Goal: Task Accomplishment & Management: Complete application form

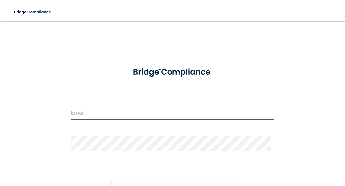
click at [90, 108] on input "email" at bounding box center [173, 112] width 204 height 15
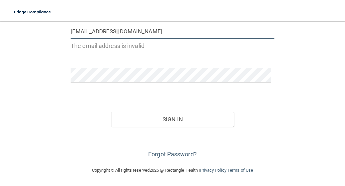
scroll to position [69, 0]
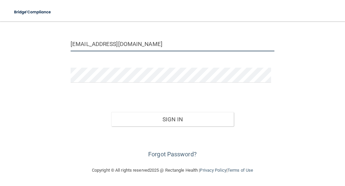
type input "[EMAIL_ADDRESS][DOMAIN_NAME]"
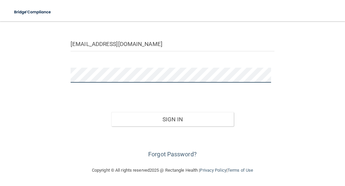
click at [111, 112] on button "Sign In" at bounding box center [172, 119] width 122 height 15
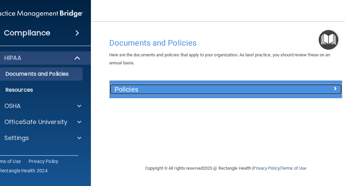
click at [335, 89] on span at bounding box center [335, 88] width 4 height 8
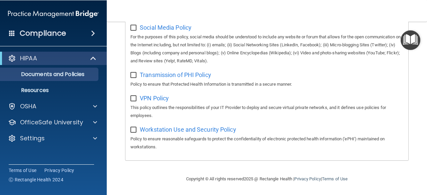
scroll to position [564, 0]
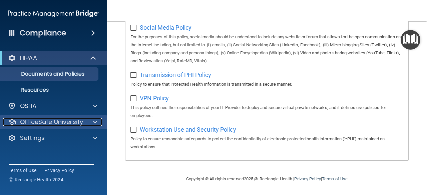
click at [96, 125] on span at bounding box center [95, 122] width 4 height 8
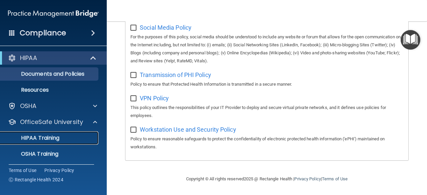
click at [77, 135] on div "HIPAA Training" at bounding box center [49, 138] width 91 height 7
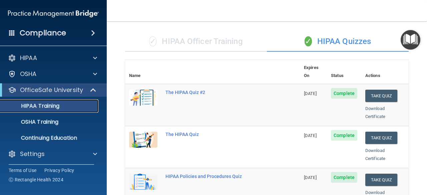
scroll to position [35, 0]
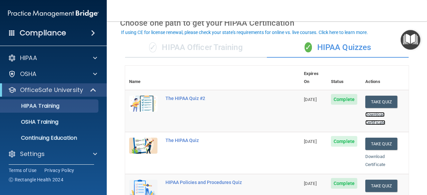
click at [345, 112] on link "Download Certificate" at bounding box center [375, 118] width 20 height 13
click at [202, 96] on div "The HIPAA Quiz #2" at bounding box center [215, 98] width 101 height 5
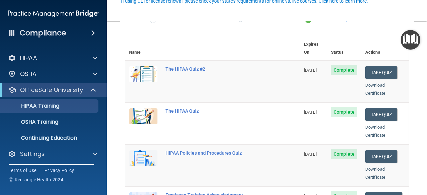
scroll to position [67, 0]
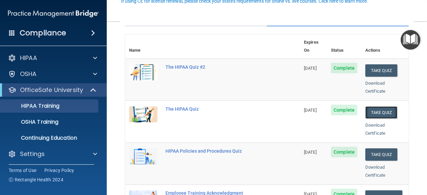
click at [345, 106] on button "Take Quiz" at bounding box center [381, 112] width 32 height 12
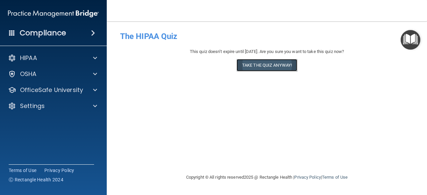
click at [269, 65] on button "Take the quiz anyway!" at bounding box center [266, 65] width 61 height 12
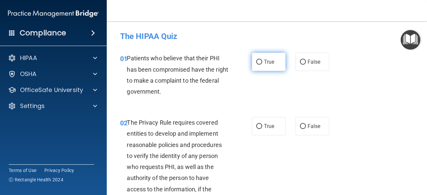
click at [267, 65] on span "True" at bounding box center [269, 62] width 10 height 6
click at [262, 65] on input "True" at bounding box center [259, 62] width 6 height 5
radio input "true"
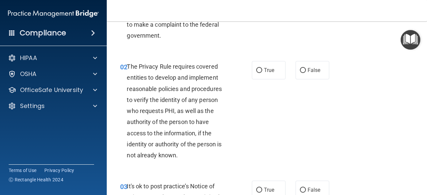
scroll to position [67, 0]
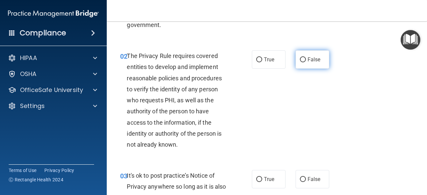
click at [319, 60] on label "False" at bounding box center [312, 59] width 34 height 18
click at [306, 60] on input "False" at bounding box center [303, 59] width 6 height 5
radio input "true"
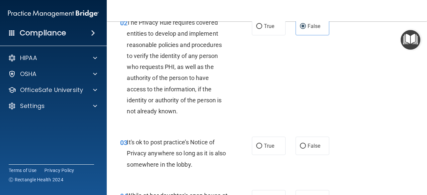
scroll to position [133, 0]
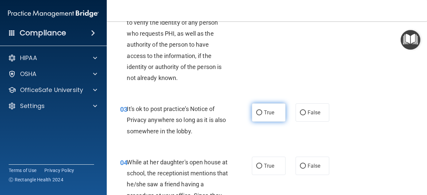
click at [257, 112] on input "True" at bounding box center [259, 112] width 6 height 5
radio input "true"
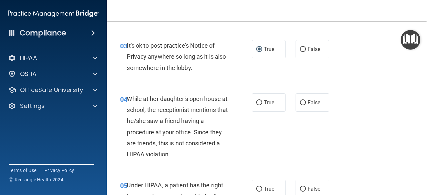
scroll to position [200, 0]
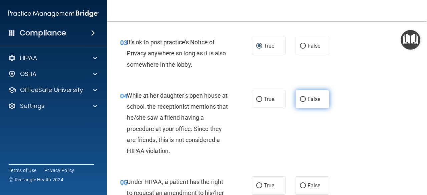
click at [307, 96] on span "False" at bounding box center [313, 99] width 13 height 6
click at [306, 97] on input "False" at bounding box center [303, 99] width 6 height 5
radio input "true"
click at [315, 168] on span "False" at bounding box center [313, 185] width 13 height 6
click at [306, 168] on input "False" at bounding box center [303, 185] width 6 height 5
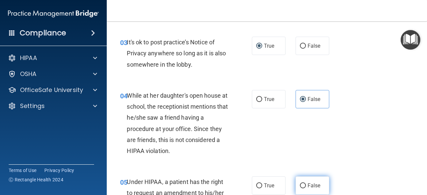
radio input "true"
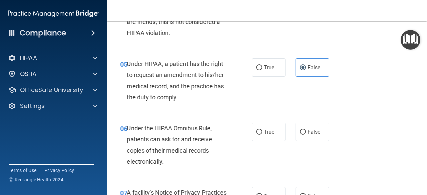
scroll to position [367, 0]
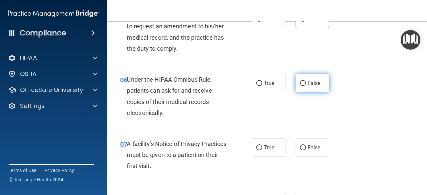
click at [313, 76] on label "False" at bounding box center [312, 83] width 34 height 18
click at [306, 81] on input "False" at bounding box center [303, 83] width 6 height 5
radio input "true"
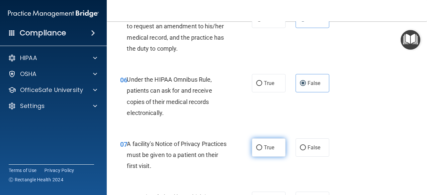
click at [248, 148] on div "07 A facility's Notice of Privacy Practices must be given to a patient on their…" at bounding box center [186, 156] width 152 height 37
click at [256, 148] on input "True" at bounding box center [259, 147] width 6 height 5
radio input "true"
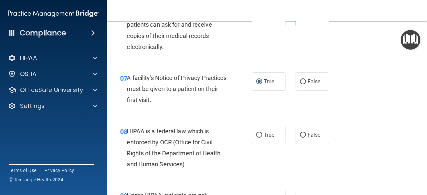
scroll to position [433, 0]
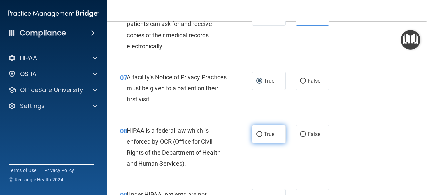
click at [267, 141] on label "True" at bounding box center [269, 134] width 34 height 18
click at [262, 137] on input "True" at bounding box center [259, 134] width 6 height 5
radio input "true"
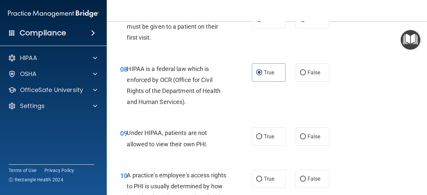
scroll to position [533, 0]
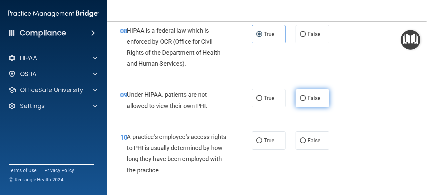
click at [312, 105] on label "False" at bounding box center [312, 98] width 34 height 18
click at [306, 101] on input "False" at bounding box center [303, 98] width 6 height 5
radio input "true"
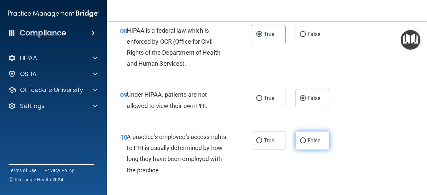
click at [307, 141] on span "False" at bounding box center [313, 140] width 13 height 6
click at [306, 141] on input "False" at bounding box center [303, 140] width 6 height 5
radio input "true"
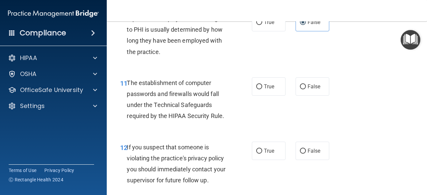
scroll to position [666, 0]
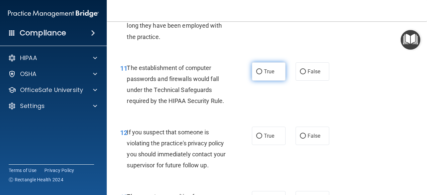
click at [271, 69] on span "True" at bounding box center [269, 71] width 10 height 6
click at [262, 69] on input "True" at bounding box center [259, 71] width 6 height 5
radio input "true"
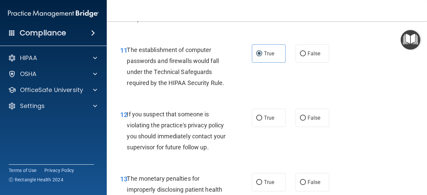
scroll to position [700, 0]
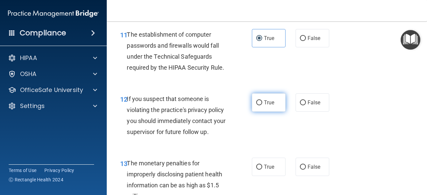
click at [274, 110] on label "True" at bounding box center [269, 102] width 34 height 18
click at [262, 105] on input "True" at bounding box center [259, 102] width 6 height 5
radio input "true"
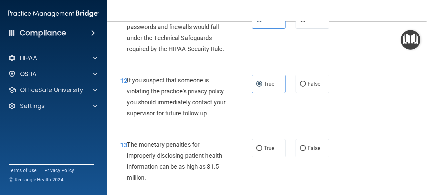
scroll to position [733, 0]
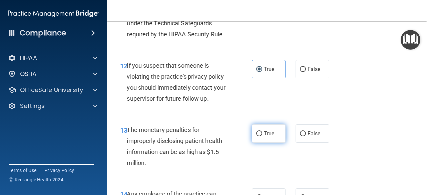
click at [270, 131] on span "True" at bounding box center [269, 133] width 10 height 6
click at [262, 131] on input "True" at bounding box center [259, 133] width 6 height 5
radio input "true"
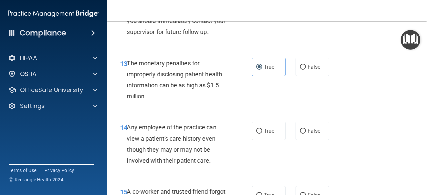
scroll to position [833, 0]
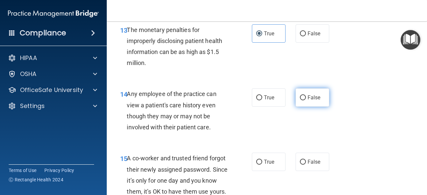
click at [314, 101] on label "False" at bounding box center [312, 97] width 34 height 18
click at [306, 100] on input "False" at bounding box center [303, 97] width 6 height 5
radio input "true"
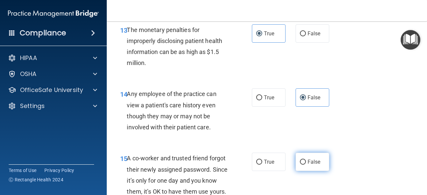
click at [300, 162] on input "False" at bounding box center [303, 162] width 6 height 5
radio input "true"
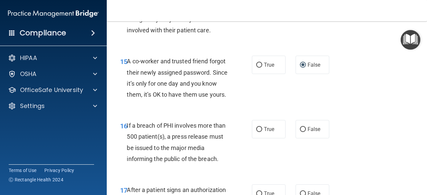
scroll to position [933, 0]
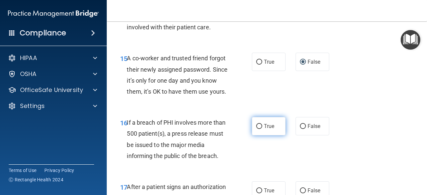
click at [268, 135] on label "True" at bounding box center [269, 126] width 34 height 18
click at [262, 129] on input "True" at bounding box center [259, 126] width 6 height 5
radio input "true"
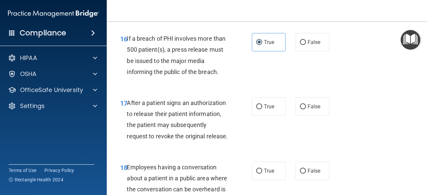
scroll to position [1033, 0]
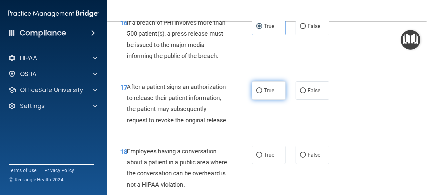
click at [271, 94] on span "True" at bounding box center [269, 90] width 10 height 6
click at [262, 93] on input "True" at bounding box center [259, 90] width 6 height 5
radio input "true"
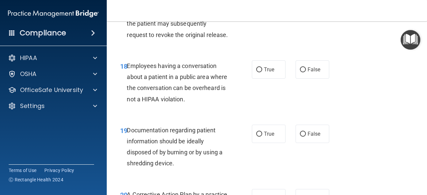
scroll to position [1133, 0]
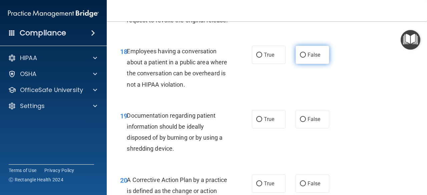
click at [316, 64] on label "False" at bounding box center [312, 55] width 34 height 18
click at [306, 58] on input "False" at bounding box center [303, 55] width 6 height 5
radio input "true"
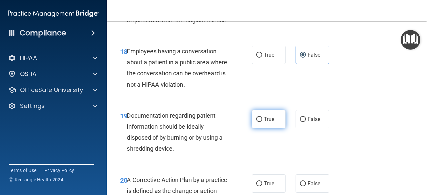
click at [256, 122] on input "True" at bounding box center [259, 119] width 6 height 5
radio input "true"
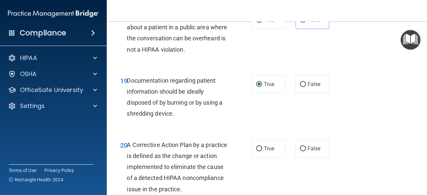
scroll to position [1233, 0]
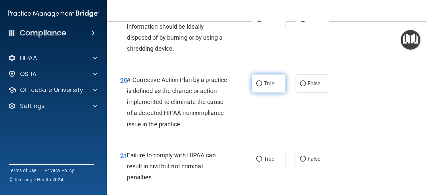
click at [275, 93] on label "True" at bounding box center [269, 83] width 34 height 18
click at [262, 86] on input "True" at bounding box center [259, 83] width 6 height 5
radio input "true"
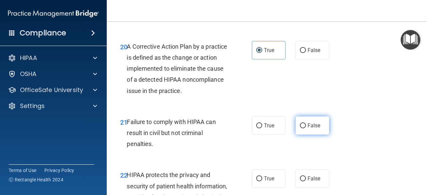
click at [313, 129] on span "False" at bounding box center [313, 125] width 13 height 6
click at [306, 128] on input "False" at bounding box center [303, 125] width 6 height 5
radio input "true"
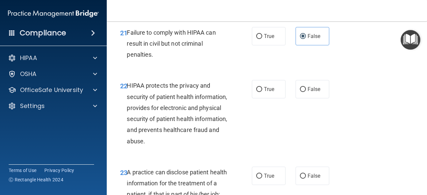
scroll to position [1366, 0]
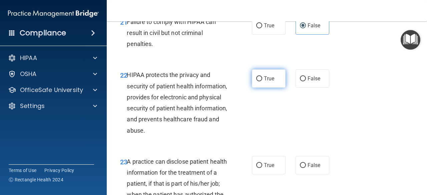
click at [268, 82] on span "True" at bounding box center [269, 78] width 10 height 6
click at [262, 81] on input "True" at bounding box center [259, 78] width 6 height 5
radio input "true"
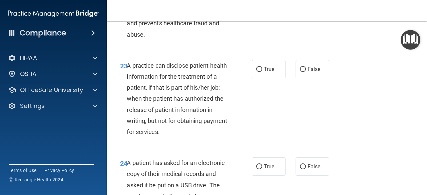
scroll to position [1500, 0]
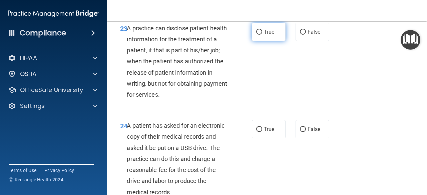
click at [267, 41] on label "True" at bounding box center [269, 32] width 34 height 18
click at [262, 35] on input "True" at bounding box center [259, 32] width 6 height 5
radio input "true"
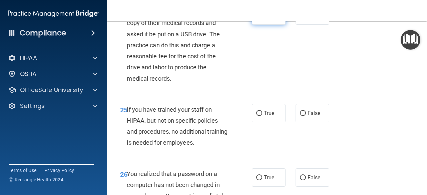
scroll to position [1599, 0]
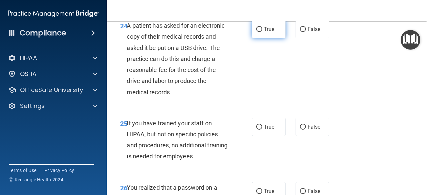
click at [259, 38] on label "True" at bounding box center [269, 29] width 34 height 18
click at [259, 32] on input "True" at bounding box center [259, 29] width 6 height 5
radio input "true"
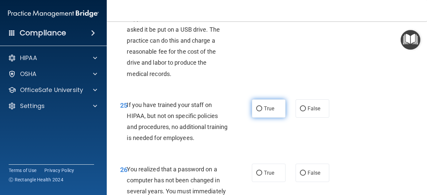
scroll to position [1633, 0]
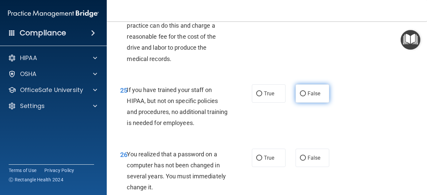
click at [322, 103] on label "False" at bounding box center [312, 93] width 34 height 18
click at [306, 96] on input "False" at bounding box center [303, 93] width 6 height 5
radio input "true"
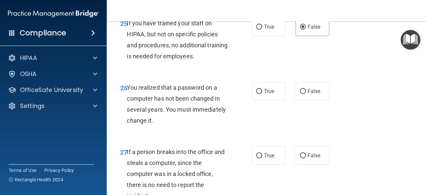
scroll to position [1733, 0]
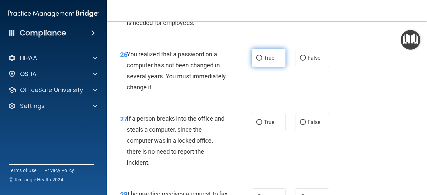
click at [271, 67] on label "True" at bounding box center [269, 58] width 34 height 18
click at [262, 61] on input "True" at bounding box center [259, 58] width 6 height 5
radio input "true"
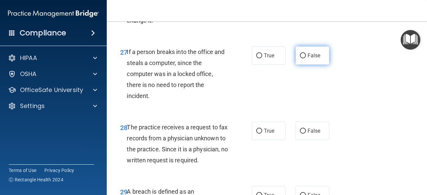
click at [315, 65] on label "False" at bounding box center [312, 55] width 34 height 18
click at [306, 58] on input "False" at bounding box center [303, 55] width 6 height 5
radio input "true"
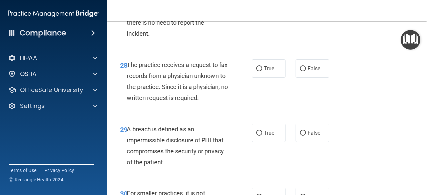
scroll to position [1866, 0]
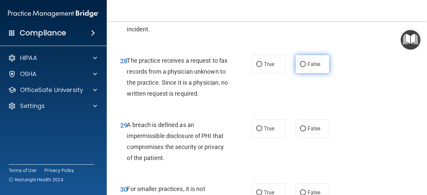
click at [315, 73] on label "False" at bounding box center [312, 64] width 34 height 18
click at [306, 67] on input "False" at bounding box center [303, 64] width 6 height 5
radio input "true"
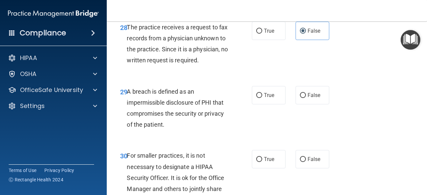
scroll to position [1933, 0]
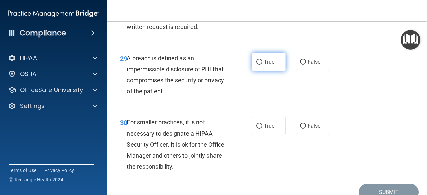
click at [276, 71] on label "True" at bounding box center [269, 62] width 34 height 18
click at [262, 65] on input "True" at bounding box center [259, 62] width 6 height 5
radio input "true"
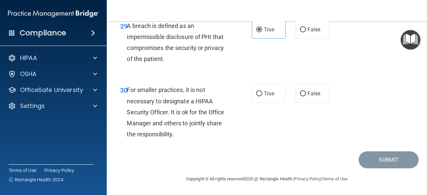
scroll to position [1998, 0]
click at [274, 100] on label "True" at bounding box center [269, 93] width 34 height 18
click at [262, 96] on input "True" at bounding box center [259, 93] width 6 height 5
radio input "true"
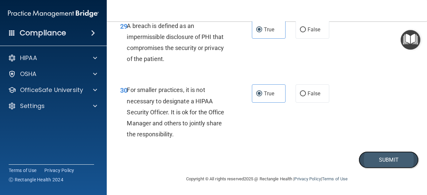
click at [345, 162] on button "Submit" at bounding box center [388, 159] width 60 height 17
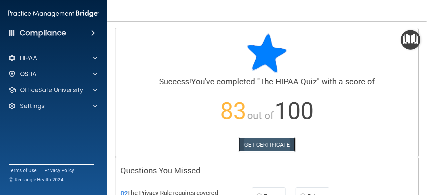
click at [283, 149] on link "GET CERTIFICATE" at bounding box center [266, 144] width 57 height 15
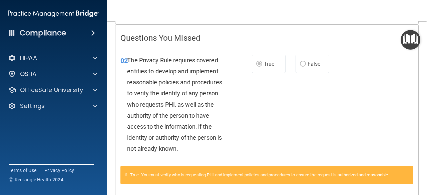
scroll to position [133, 0]
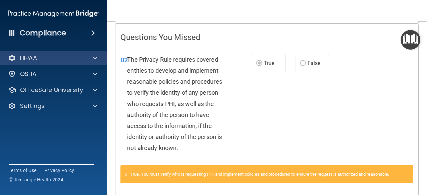
click at [39, 53] on div "HIPAA" at bounding box center [53, 57] width 107 height 13
click at [94, 60] on span at bounding box center [95, 58] width 4 height 8
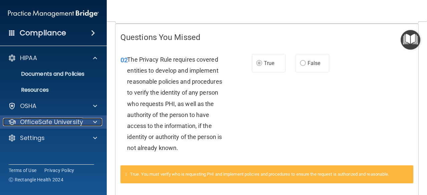
click at [82, 125] on p "OfficeSafe University" at bounding box center [51, 122] width 63 height 8
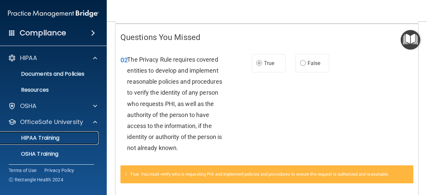
click at [78, 137] on div "HIPAA Training" at bounding box center [49, 138] width 91 height 7
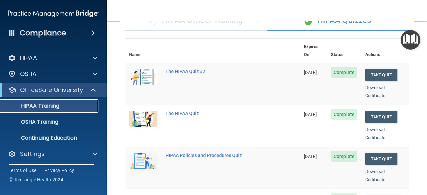
scroll to position [33, 0]
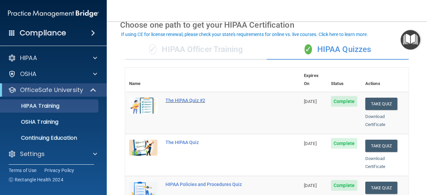
click at [190, 98] on div "The HIPAA Quiz #2" at bounding box center [215, 100] width 101 height 5
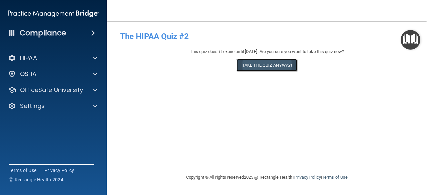
click at [283, 68] on button "Take the quiz anyway!" at bounding box center [266, 65] width 61 height 12
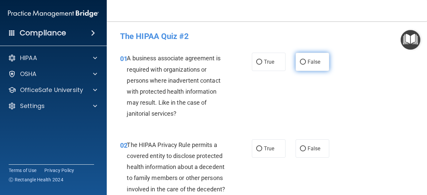
click at [308, 65] on label "False" at bounding box center [312, 62] width 34 height 18
click at [306, 65] on input "False" at bounding box center [303, 62] width 6 height 5
radio input "true"
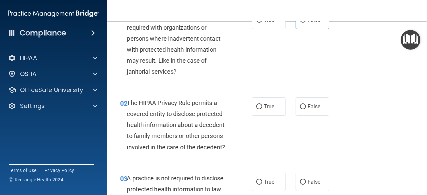
scroll to position [67, 0]
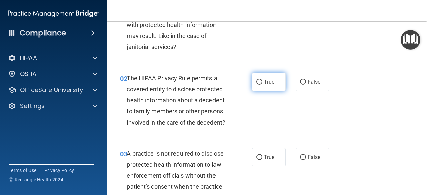
click at [269, 80] on span "True" at bounding box center [269, 82] width 10 height 6
click at [262, 80] on input "True" at bounding box center [259, 82] width 6 height 5
radio input "true"
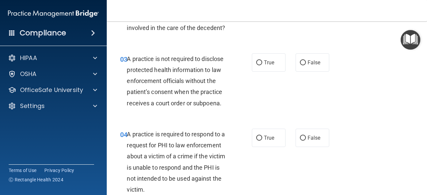
scroll to position [167, 0]
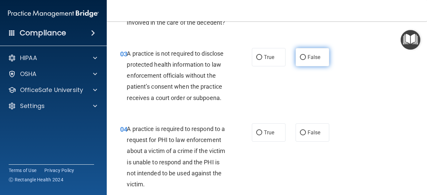
click at [315, 56] on span "False" at bounding box center [313, 57] width 13 height 6
click at [306, 56] on input "False" at bounding box center [303, 57] width 6 height 5
radio input "true"
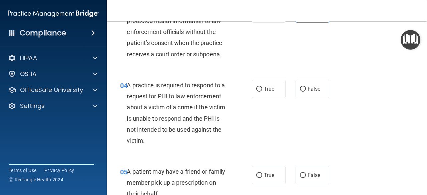
scroll to position [200, 0]
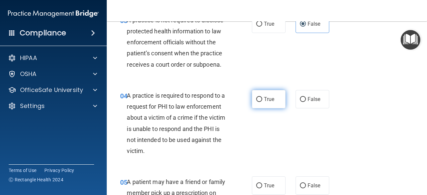
click at [258, 104] on label "True" at bounding box center [269, 99] width 34 height 18
click at [258, 102] on input "True" at bounding box center [259, 99] width 6 height 5
radio input "true"
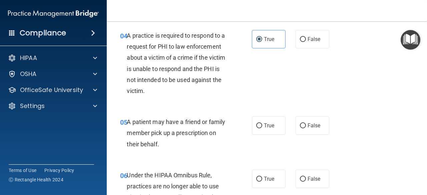
scroll to position [267, 0]
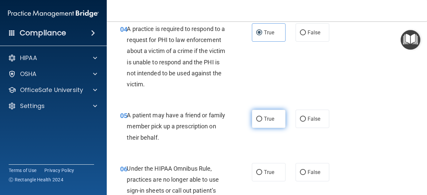
click at [279, 124] on label "True" at bounding box center [269, 119] width 34 height 18
click at [262, 122] on input "True" at bounding box center [259, 119] width 6 height 5
radio input "true"
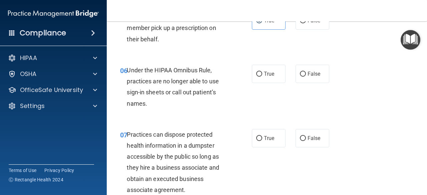
scroll to position [367, 0]
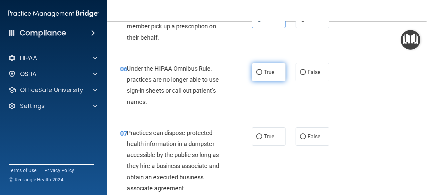
click at [260, 66] on label "True" at bounding box center [269, 72] width 34 height 18
click at [260, 70] on input "True" at bounding box center [259, 72] width 6 height 5
radio input "true"
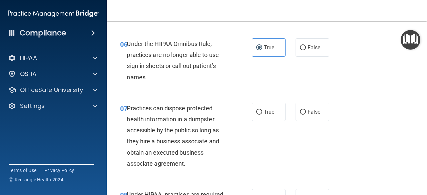
scroll to position [400, 0]
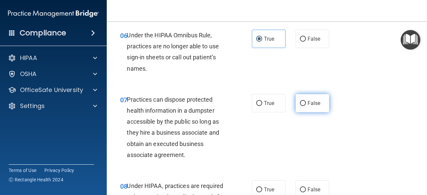
click at [321, 100] on label "False" at bounding box center [312, 103] width 34 height 18
click at [306, 101] on input "False" at bounding box center [303, 103] width 6 height 5
radio input "true"
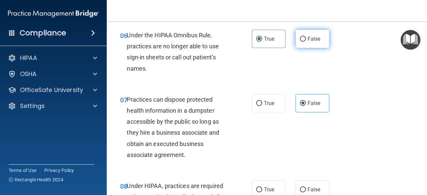
click at [317, 30] on label "False" at bounding box center [312, 39] width 34 height 18
click at [306, 37] on input "False" at bounding box center [303, 39] width 6 height 5
radio input "true"
radio input "false"
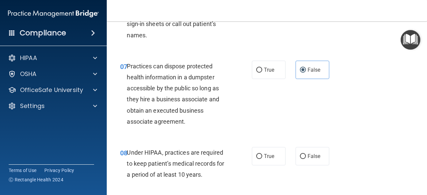
scroll to position [467, 0]
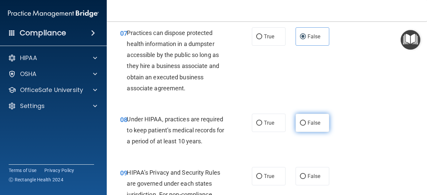
click at [312, 122] on span "False" at bounding box center [313, 123] width 13 height 6
click at [306, 122] on input "False" at bounding box center [303, 123] width 6 height 5
radio input "true"
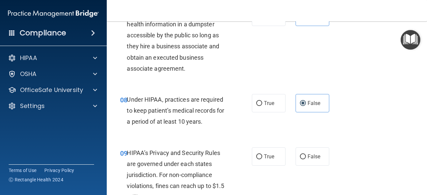
scroll to position [500, 0]
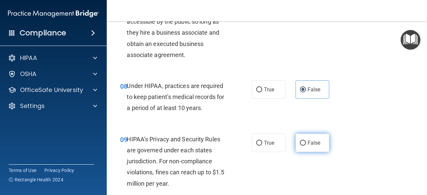
click at [303, 142] on label "False" at bounding box center [312, 143] width 34 height 18
click at [303, 142] on input "False" at bounding box center [303, 143] width 6 height 5
radio input "true"
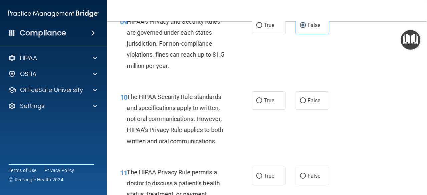
scroll to position [633, 0]
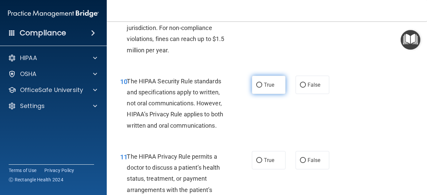
click at [272, 88] on label "True" at bounding box center [269, 85] width 34 height 18
click at [262, 88] on input "True" at bounding box center [259, 85] width 6 height 5
radio input "true"
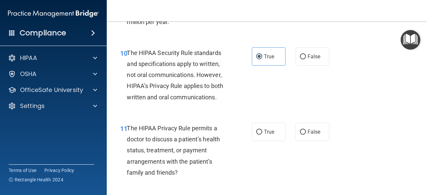
scroll to position [700, 0]
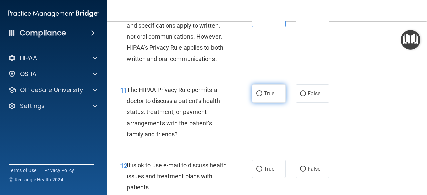
click at [277, 95] on label "True" at bounding box center [269, 93] width 34 height 18
click at [262, 95] on input "True" at bounding box center [259, 93] width 6 height 5
radio input "true"
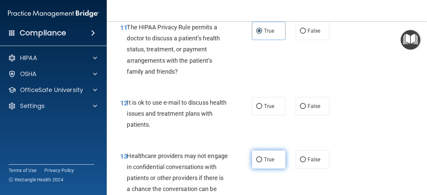
scroll to position [766, 0]
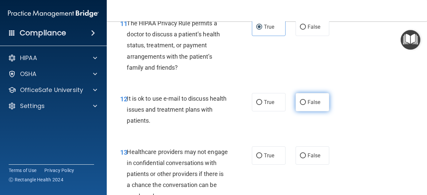
click at [313, 101] on span "False" at bounding box center [313, 102] width 13 height 6
click at [306, 101] on input "False" at bounding box center [303, 102] width 6 height 5
radio input "true"
click at [274, 106] on label "True" at bounding box center [269, 102] width 34 height 18
click at [262, 105] on input "True" at bounding box center [259, 102] width 6 height 5
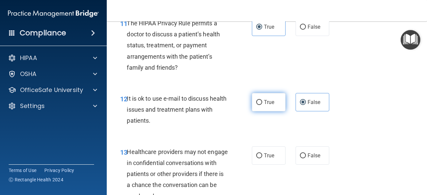
radio input "true"
radio input "false"
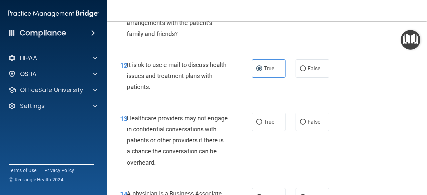
scroll to position [833, 0]
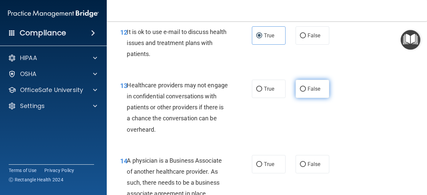
click at [309, 84] on label "False" at bounding box center [312, 89] width 34 height 18
click at [306, 87] on input "False" at bounding box center [303, 89] width 6 height 5
radio input "true"
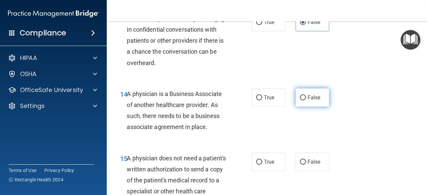
click at [304, 92] on label "False" at bounding box center [312, 97] width 34 height 18
click at [304, 95] on input "False" at bounding box center [303, 97] width 6 height 5
radio input "true"
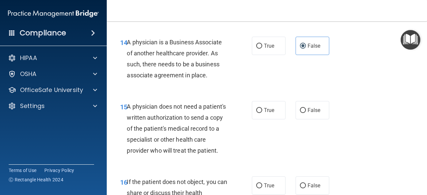
scroll to position [966, 0]
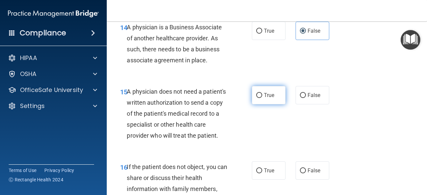
click at [279, 101] on label "True" at bounding box center [269, 95] width 34 height 18
click at [262, 98] on input "True" at bounding box center [259, 95] width 6 height 5
radio input "true"
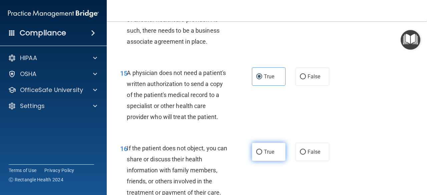
scroll to position [1033, 0]
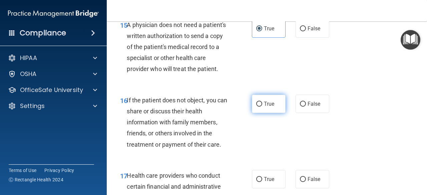
click at [272, 113] on label "True" at bounding box center [269, 104] width 34 height 18
click at [262, 107] on input "True" at bounding box center [259, 104] width 6 height 5
radio input "true"
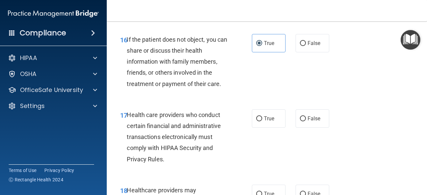
scroll to position [1100, 0]
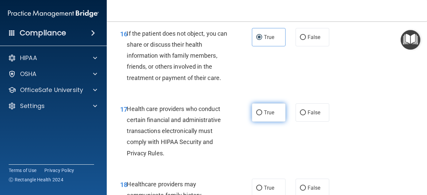
click at [265, 122] on label "True" at bounding box center [269, 112] width 34 height 18
click at [262, 115] on input "True" at bounding box center [259, 112] width 6 height 5
radio input "true"
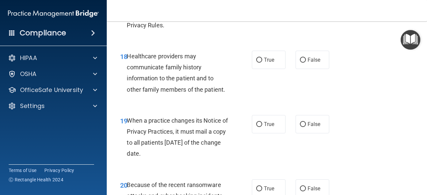
scroll to position [1233, 0]
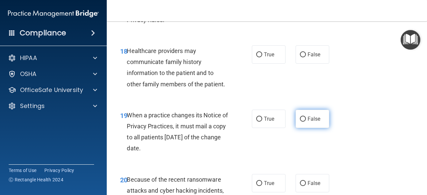
click at [300, 122] on input "False" at bounding box center [303, 119] width 6 height 5
radio input "true"
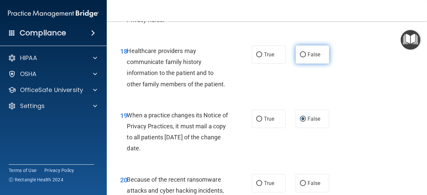
click at [307, 58] on span "False" at bounding box center [313, 54] width 13 height 6
click at [305, 57] on input "False" at bounding box center [303, 54] width 6 height 5
radio input "true"
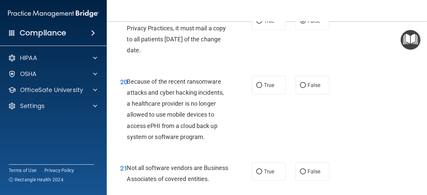
scroll to position [1333, 0]
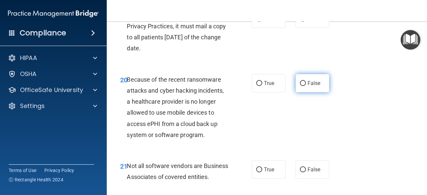
click at [296, 89] on label "False" at bounding box center [312, 83] width 34 height 18
click at [300, 86] on input "False" at bounding box center [303, 83] width 6 height 5
radio input "true"
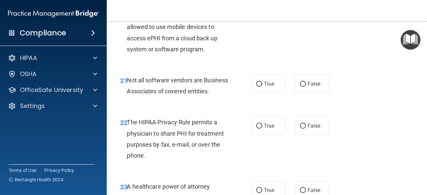
scroll to position [1433, 0]
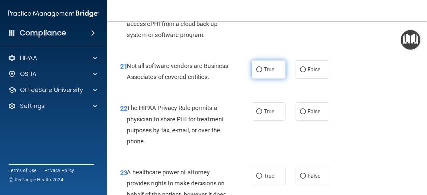
click at [272, 78] on label "True" at bounding box center [269, 69] width 34 height 18
click at [262, 72] on input "True" at bounding box center [259, 69] width 6 height 5
radio input "true"
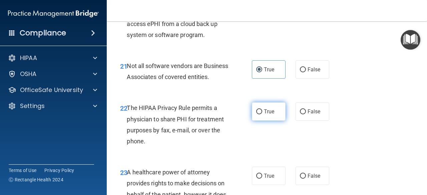
click at [265, 121] on label "True" at bounding box center [269, 111] width 34 height 18
click at [262, 114] on input "True" at bounding box center [259, 111] width 6 height 5
radio input "true"
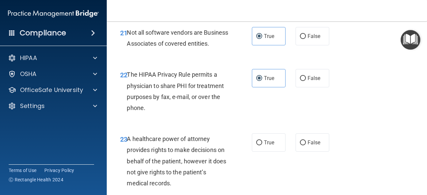
scroll to position [1533, 0]
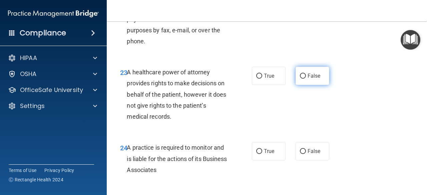
click at [314, 85] on label "False" at bounding box center [312, 76] width 34 height 18
click at [306, 79] on input "False" at bounding box center [303, 76] width 6 height 5
radio input "true"
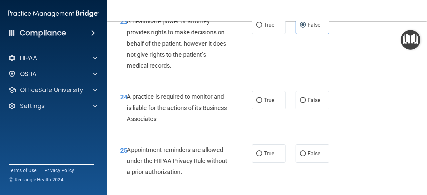
scroll to position [1633, 0]
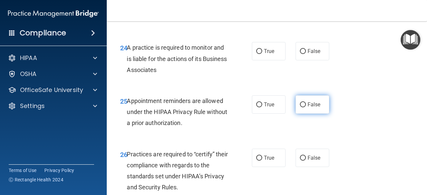
click at [301, 107] on input "False" at bounding box center [303, 104] width 6 height 5
radio input "true"
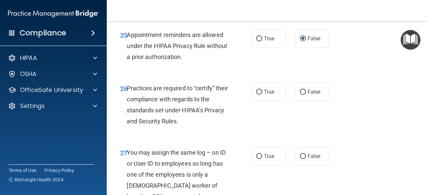
scroll to position [1699, 0]
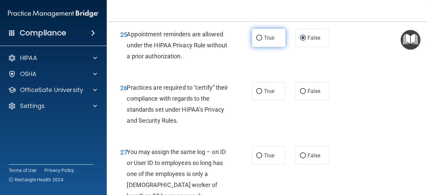
click at [271, 47] on label "True" at bounding box center [269, 38] width 34 height 18
click at [262, 41] on input "True" at bounding box center [259, 38] width 6 height 5
radio input "true"
radio input "false"
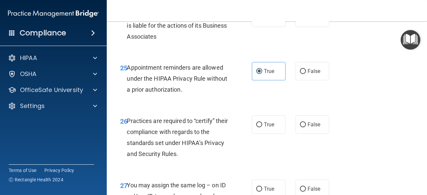
scroll to position [1633, 0]
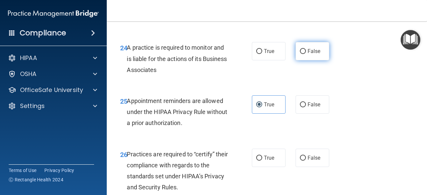
click at [302, 60] on label "False" at bounding box center [312, 51] width 34 height 18
click at [302, 54] on input "False" at bounding box center [303, 51] width 6 height 5
radio input "true"
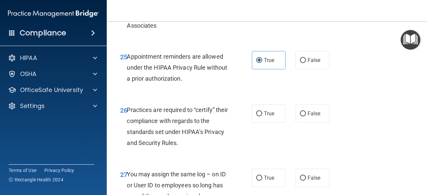
scroll to position [1699, 0]
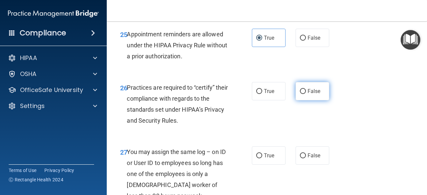
click at [309, 100] on label "False" at bounding box center [312, 91] width 34 height 18
click at [306, 94] on input "False" at bounding box center [303, 91] width 6 height 5
radio input "true"
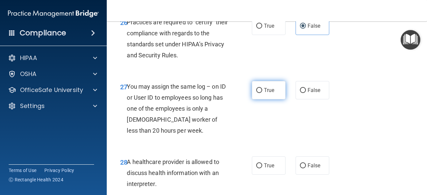
scroll to position [1766, 0]
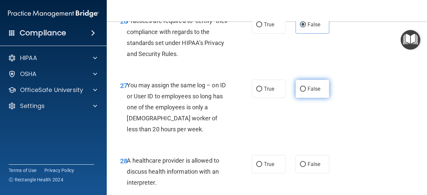
click at [315, 92] on span "False" at bounding box center [313, 89] width 13 height 6
click at [306, 92] on input "False" at bounding box center [303, 89] width 6 height 5
radio input "true"
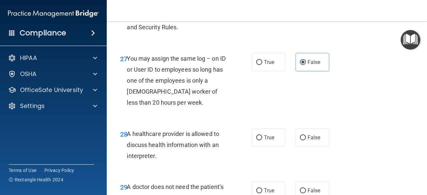
scroll to position [1866, 0]
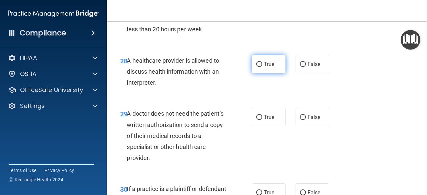
click at [270, 67] on span "True" at bounding box center [269, 64] width 10 height 6
click at [262, 67] on input "True" at bounding box center [259, 64] width 6 height 5
radio input "true"
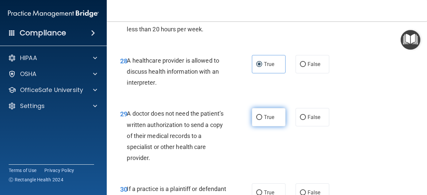
scroll to position [1899, 0]
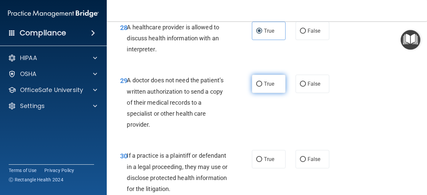
click at [269, 93] on label "True" at bounding box center [269, 84] width 34 height 18
click at [262, 87] on input "True" at bounding box center [259, 84] width 6 height 5
radio input "true"
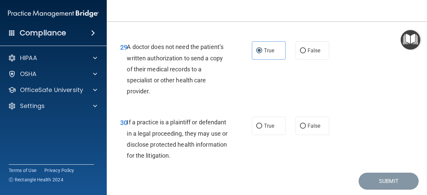
scroll to position [1966, 0]
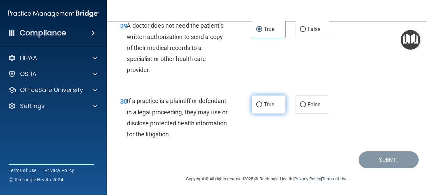
click at [268, 114] on label "True" at bounding box center [269, 104] width 34 height 18
click at [262, 107] on input "True" at bounding box center [259, 104] width 6 height 5
radio input "true"
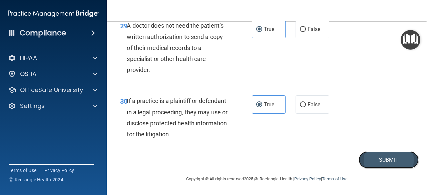
click at [345, 168] on button "Submit" at bounding box center [388, 159] width 60 height 17
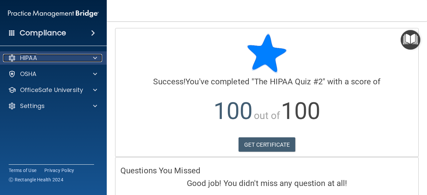
click at [98, 56] on div at bounding box center [94, 58] width 17 height 8
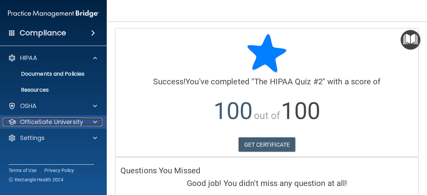
click at [46, 122] on p "OfficeSafe University" at bounding box center [51, 122] width 63 height 8
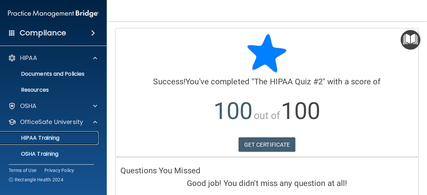
click at [44, 133] on link "HIPAA Training" at bounding box center [45, 137] width 105 height 13
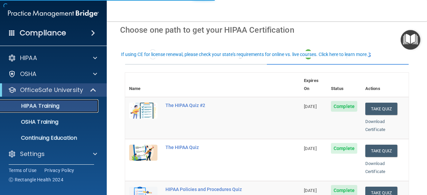
scroll to position [67, 0]
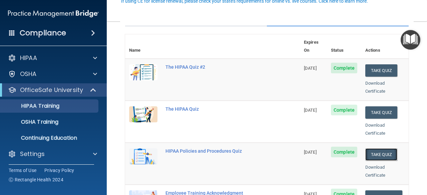
click at [345, 148] on button "Take Quiz" at bounding box center [381, 154] width 32 height 12
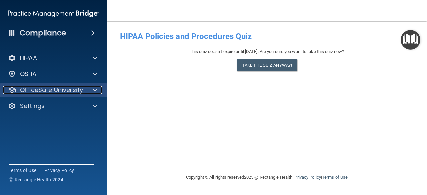
click at [43, 93] on p "OfficeSafe University" at bounding box center [51, 90] width 63 height 8
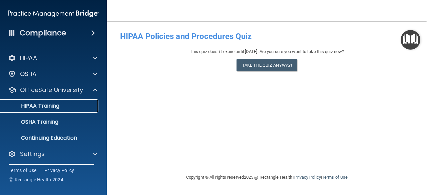
click at [64, 111] on link "HIPAA Training" at bounding box center [45, 105] width 105 height 13
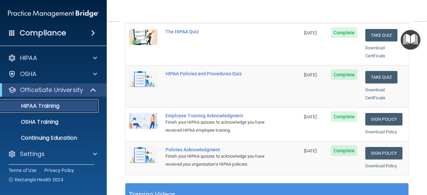
scroll to position [133, 0]
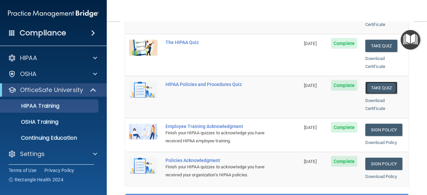
click at [345, 82] on button "Take Quiz" at bounding box center [381, 88] width 32 height 12
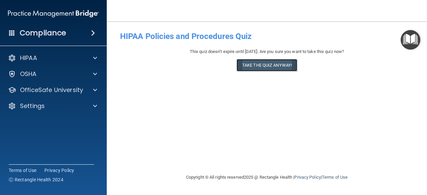
click at [254, 66] on button "Take the quiz anyway!" at bounding box center [266, 65] width 61 height 12
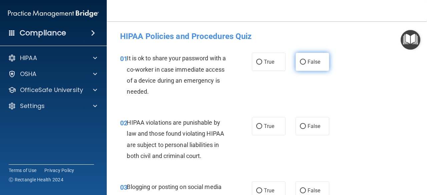
click at [305, 66] on label "False" at bounding box center [312, 62] width 34 height 18
click at [305, 65] on input "False" at bounding box center [303, 62] width 6 height 5
radio input "true"
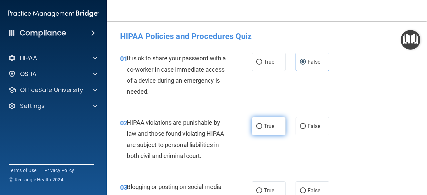
click at [271, 128] on span "True" at bounding box center [269, 126] width 10 height 6
click at [262, 128] on input "True" at bounding box center [259, 126] width 6 height 5
radio input "true"
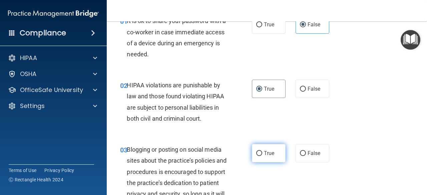
scroll to position [67, 0]
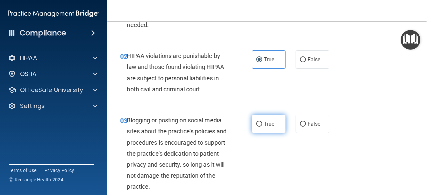
click at [257, 124] on input "True" at bounding box center [259, 124] width 6 height 5
radio input "true"
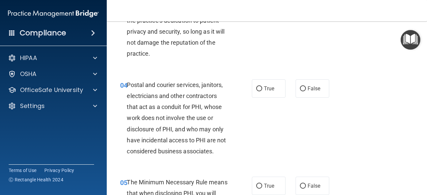
scroll to position [200, 0]
click at [267, 91] on span "True" at bounding box center [269, 88] width 10 height 6
click at [262, 91] on input "True" at bounding box center [259, 88] width 6 height 5
radio input "true"
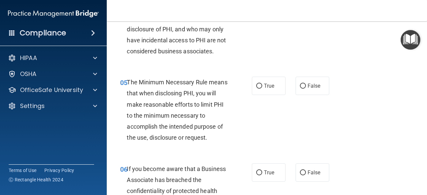
scroll to position [300, 0]
click at [256, 84] on input "True" at bounding box center [259, 85] width 6 height 5
radio input "true"
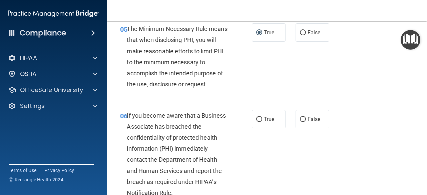
scroll to position [367, 0]
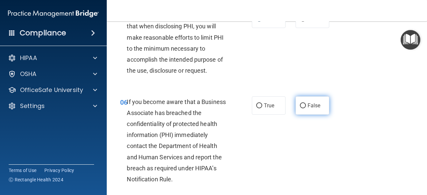
click at [309, 106] on span "False" at bounding box center [313, 105] width 13 height 6
click at [306, 106] on input "False" at bounding box center [303, 105] width 6 height 5
radio input "true"
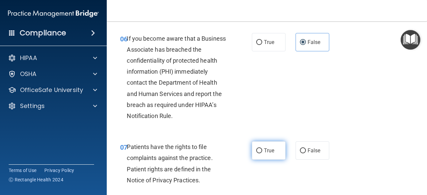
scroll to position [433, 0]
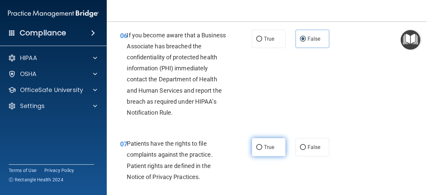
click at [256, 147] on input "True" at bounding box center [259, 147] width 6 height 5
radio input "true"
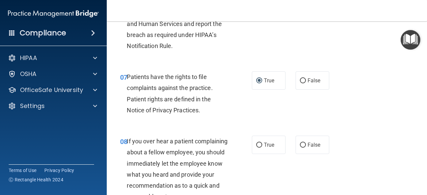
scroll to position [533, 0]
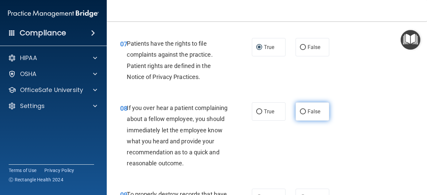
click at [307, 112] on span "False" at bounding box center [313, 111] width 13 height 6
click at [305, 112] on input "False" at bounding box center [303, 111] width 6 height 5
radio input "true"
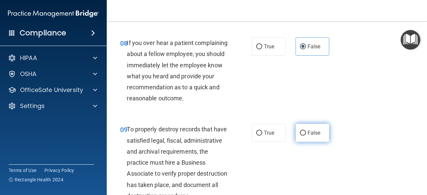
scroll to position [600, 0]
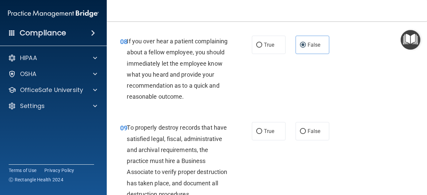
click at [270, 162] on div "09 To properly destroy records that have satisfied legal, fiscal, administrativ…" at bounding box center [266, 163] width 303 height 98
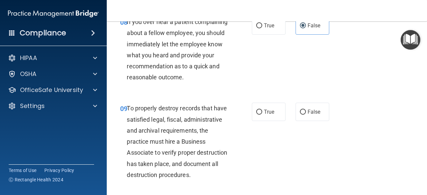
scroll to position [633, 0]
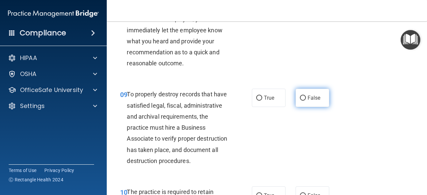
click at [314, 107] on label "False" at bounding box center [312, 98] width 34 height 18
click at [306, 101] on input "False" at bounding box center [303, 98] width 6 height 5
radio input "true"
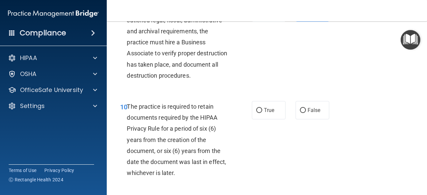
scroll to position [733, 0]
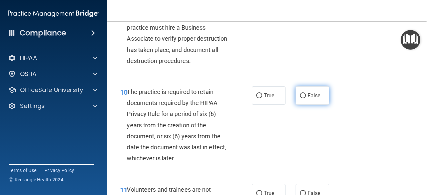
click at [307, 99] on span "False" at bounding box center [313, 95] width 13 height 6
click at [306, 98] on input "False" at bounding box center [303, 95] width 6 height 5
radio input "true"
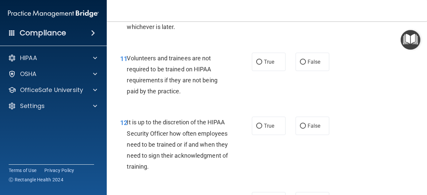
scroll to position [866, 0]
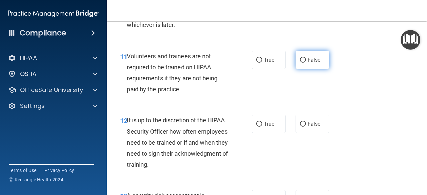
click at [317, 69] on label "False" at bounding box center [312, 60] width 34 height 18
click at [306, 63] on input "False" at bounding box center [303, 60] width 6 height 5
radio input "true"
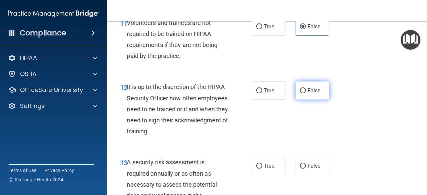
click at [299, 100] on label "False" at bounding box center [312, 90] width 34 height 18
click at [300, 93] on input "False" at bounding box center [303, 90] width 6 height 5
radio input "true"
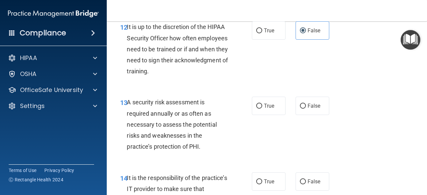
scroll to position [966, 0]
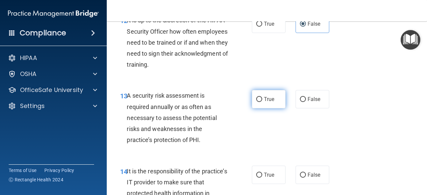
click at [264, 102] on span "True" at bounding box center [269, 99] width 10 height 6
click at [262, 102] on input "True" at bounding box center [259, 99] width 6 height 5
radio input "true"
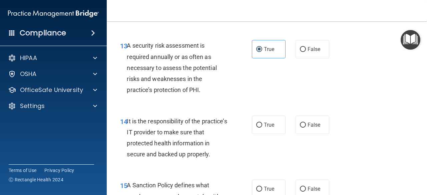
scroll to position [1066, 0]
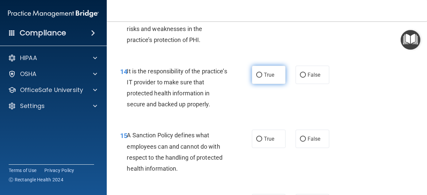
click at [269, 78] on span "True" at bounding box center [269, 75] width 10 height 6
click at [262, 78] on input "True" at bounding box center [259, 75] width 6 height 5
radio input "true"
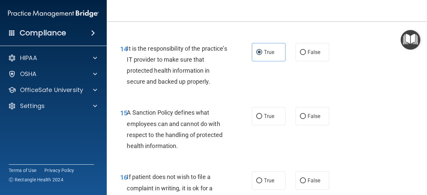
scroll to position [1100, 0]
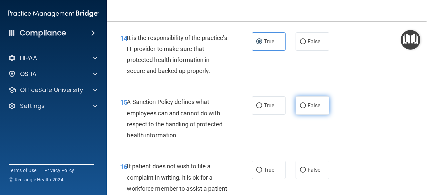
click at [310, 109] on span "False" at bounding box center [313, 105] width 13 height 6
click at [306, 108] on input "False" at bounding box center [303, 105] width 6 height 5
radio input "true"
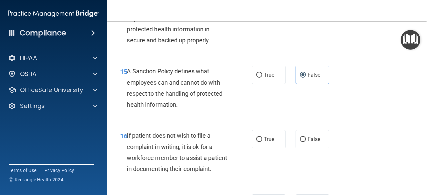
scroll to position [1166, 0]
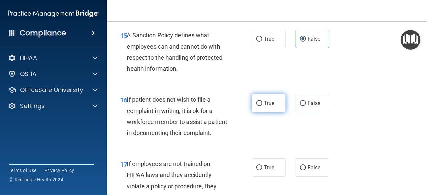
click at [252, 112] on label "True" at bounding box center [269, 103] width 34 height 18
click at [256, 106] on input "True" at bounding box center [259, 103] width 6 height 5
radio input "true"
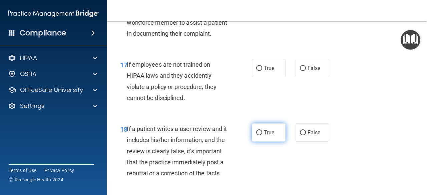
scroll to position [1266, 0]
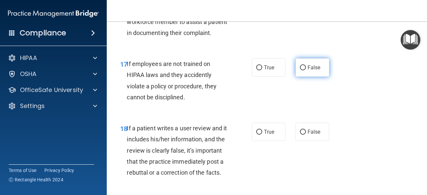
click at [304, 77] on label "False" at bounding box center [312, 67] width 34 height 18
click at [304, 70] on input "False" at bounding box center [303, 67] width 6 height 5
radio input "true"
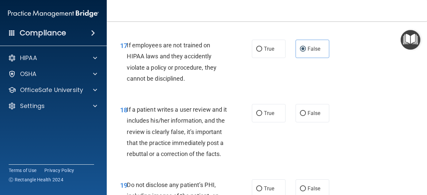
scroll to position [1300, 0]
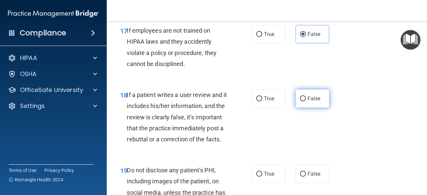
click at [322, 108] on label "False" at bounding box center [312, 98] width 34 height 18
click at [306, 101] on input "False" at bounding box center [303, 98] width 6 height 5
radio input "true"
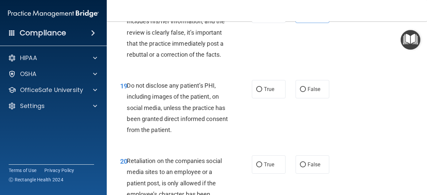
scroll to position [1400, 0]
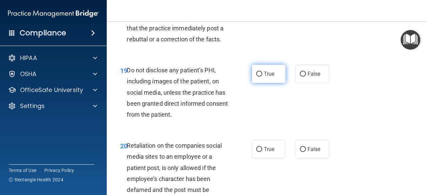
click at [277, 83] on label "True" at bounding box center [269, 74] width 34 height 18
click at [262, 77] on input "True" at bounding box center [259, 74] width 6 height 5
radio input "true"
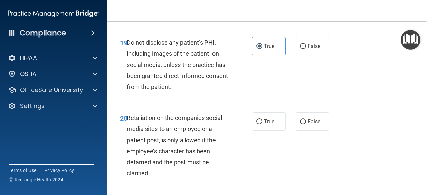
scroll to position [1466, 0]
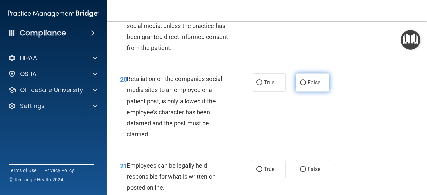
click at [301, 92] on label "False" at bounding box center [312, 82] width 34 height 18
click at [301, 85] on input "False" at bounding box center [303, 82] width 6 height 5
radio input "true"
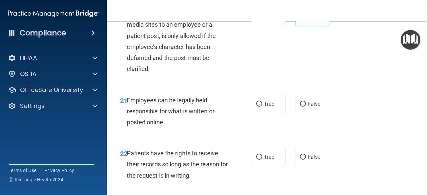
scroll to position [1533, 0]
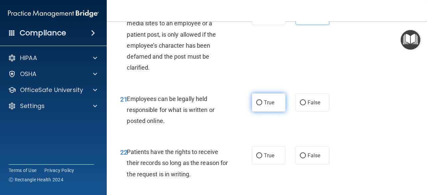
click at [264, 112] on label "True" at bounding box center [269, 102] width 34 height 18
click at [262, 105] on input "True" at bounding box center [259, 102] width 6 height 5
radio input "true"
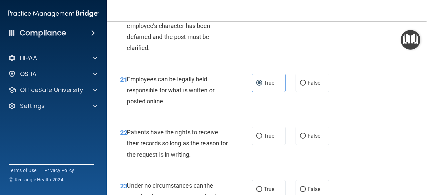
scroll to position [1599, 0]
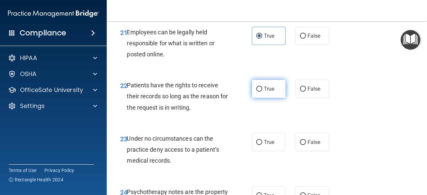
click at [264, 92] on span "True" at bounding box center [269, 89] width 10 height 6
click at [262, 92] on input "True" at bounding box center [259, 89] width 6 height 5
radio input "true"
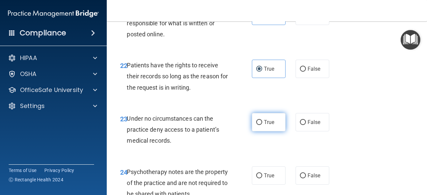
scroll to position [1666, 0]
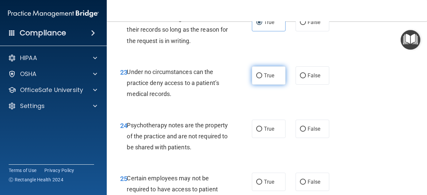
click at [254, 85] on label "True" at bounding box center [269, 75] width 34 height 18
click at [256, 78] on input "True" at bounding box center [259, 75] width 6 height 5
radio input "true"
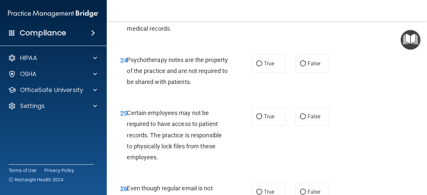
scroll to position [1733, 0]
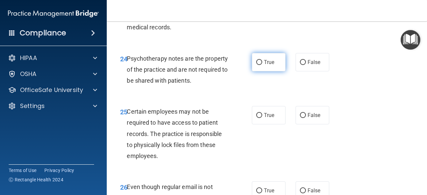
click at [272, 71] on label "True" at bounding box center [269, 62] width 34 height 18
click at [262, 65] on input "True" at bounding box center [259, 62] width 6 height 5
radio input "true"
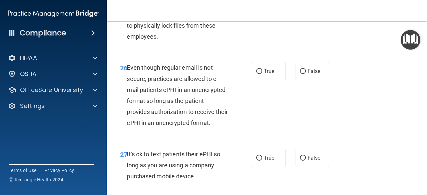
scroll to position [1866, 0]
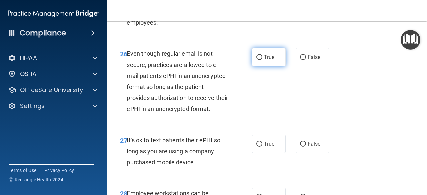
click at [261, 66] on label "True" at bounding box center [269, 57] width 34 height 18
click at [261, 60] on input "True" at bounding box center [259, 57] width 6 height 5
radio input "true"
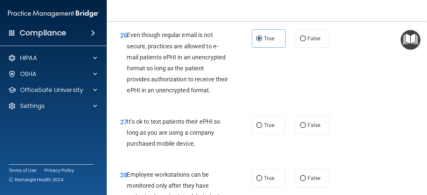
scroll to position [1933, 0]
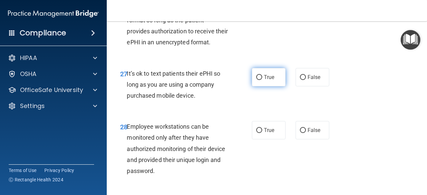
click at [272, 86] on label "True" at bounding box center [269, 77] width 34 height 18
click at [262, 80] on input "True" at bounding box center [259, 77] width 6 height 5
radio input "true"
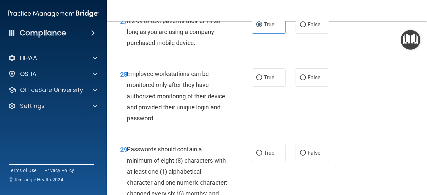
scroll to position [1999, 0]
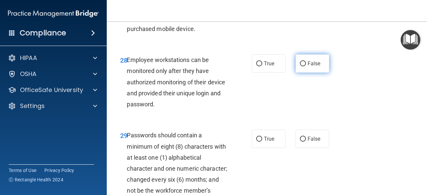
click at [297, 73] on label "False" at bounding box center [312, 63] width 34 height 18
click at [300, 66] on input "False" at bounding box center [303, 63] width 6 height 5
radio input "true"
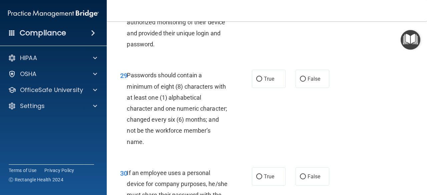
scroll to position [2066, 0]
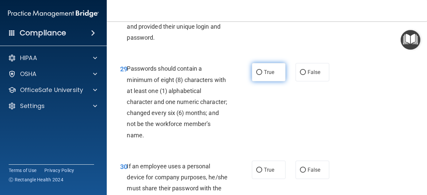
click at [259, 81] on label "True" at bounding box center [269, 72] width 34 height 18
click at [259, 75] on input "True" at bounding box center [259, 72] width 6 height 5
radio input "true"
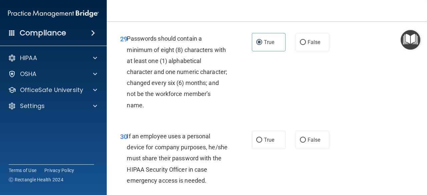
scroll to position [2133, 0]
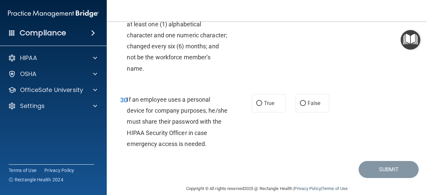
click at [314, 15] on label "False" at bounding box center [312, 5] width 34 height 18
click at [306, 8] on input "False" at bounding box center [303, 5] width 6 height 5
radio input "true"
radio input "false"
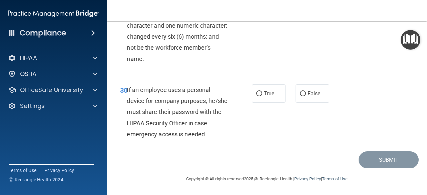
scroll to position [2186, 0]
click at [309, 98] on label "False" at bounding box center [312, 93] width 34 height 18
click at [306, 96] on input "False" at bounding box center [303, 93] width 6 height 5
radio input "true"
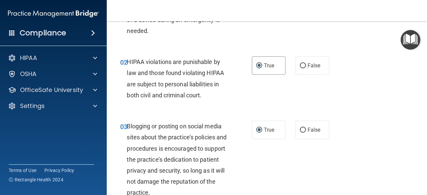
scroll to position [67, 0]
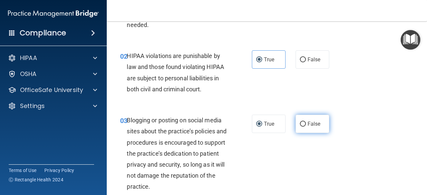
click at [315, 126] on span "False" at bounding box center [313, 124] width 13 height 6
click at [306, 126] on input "False" at bounding box center [303, 124] width 6 height 5
radio input "true"
radio input "false"
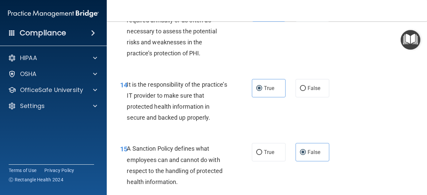
scroll to position [1066, 0]
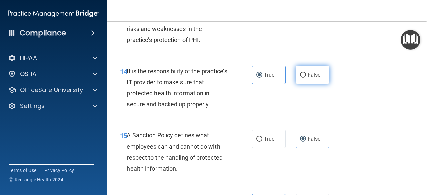
click at [307, 78] on span "False" at bounding box center [313, 75] width 13 height 6
click at [306, 78] on input "False" at bounding box center [303, 75] width 6 height 5
radio input "true"
radio input "false"
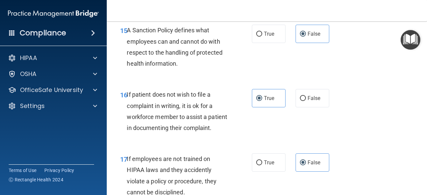
scroll to position [1200, 0]
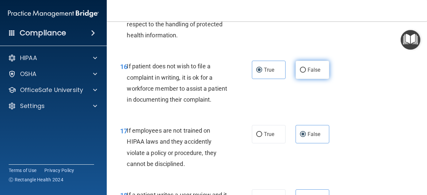
click at [317, 79] on label "False" at bounding box center [312, 70] width 34 height 18
click at [306, 73] on input "False" at bounding box center [303, 70] width 6 height 5
radio input "true"
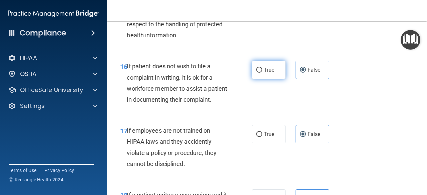
click at [272, 79] on label "True" at bounding box center [269, 70] width 34 height 18
click at [262, 73] on input "True" at bounding box center [259, 70] width 6 height 5
radio input "true"
radio input "false"
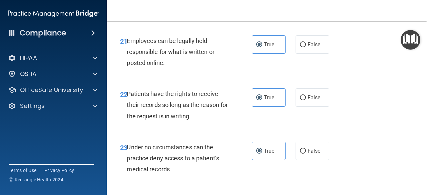
scroll to position [1599, 0]
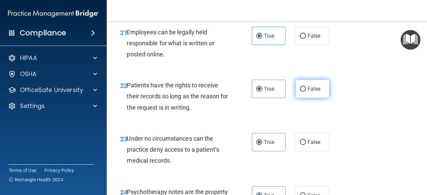
click at [310, 98] on label "False" at bounding box center [312, 89] width 34 height 18
click at [306, 92] on input "False" at bounding box center [303, 89] width 6 height 5
radio input "true"
radio input "false"
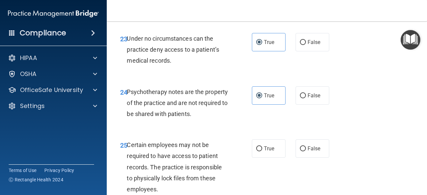
scroll to position [1799, 0]
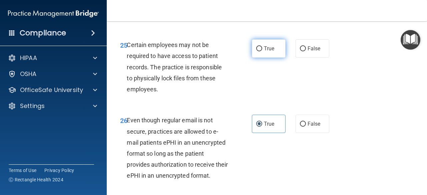
click at [259, 58] on label "True" at bounding box center [269, 48] width 34 height 18
click at [259, 51] on input "True" at bounding box center [259, 48] width 6 height 5
radio input "true"
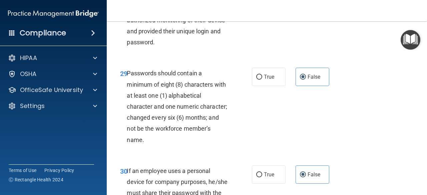
scroll to position [2066, 0]
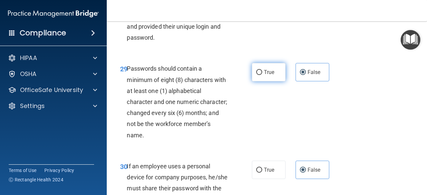
click at [270, 81] on label "True" at bounding box center [269, 72] width 34 height 18
click at [262, 75] on input "True" at bounding box center [259, 72] width 6 height 5
radio input "true"
radio input "false"
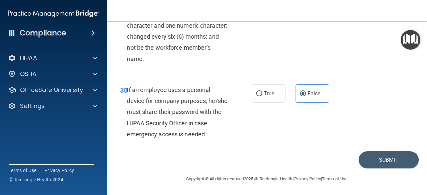
scroll to position [2186, 0]
click at [345, 167] on button "Submit" at bounding box center [388, 159] width 60 height 17
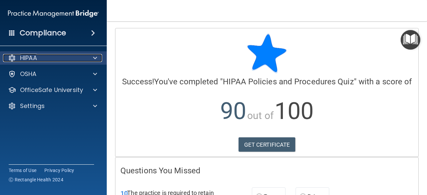
click at [46, 56] on div "HIPAA" at bounding box center [44, 58] width 83 height 8
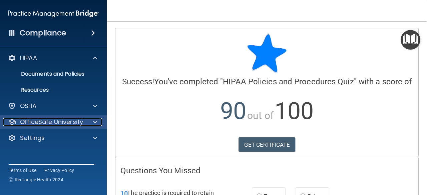
click at [45, 126] on p "OfficeSafe University" at bounding box center [51, 122] width 63 height 8
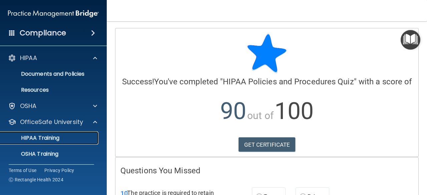
click at [69, 140] on div "HIPAA Training" at bounding box center [49, 138] width 91 height 7
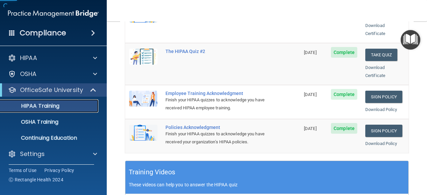
scroll to position [167, 0]
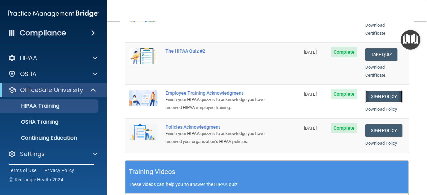
click at [345, 90] on link "Sign Policy" at bounding box center [383, 96] width 37 height 12
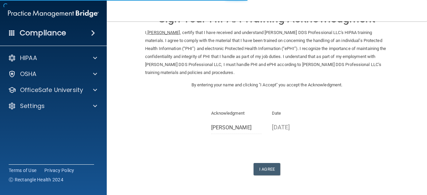
scroll to position [46, 0]
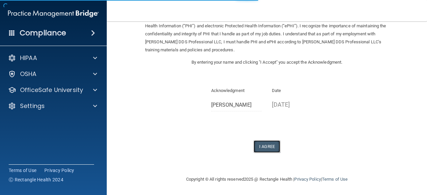
click at [266, 149] on button "I Agree" at bounding box center [266, 146] width 27 height 12
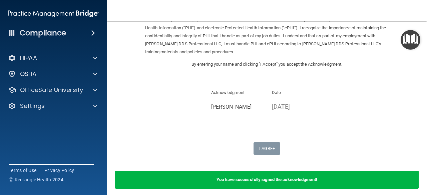
scroll to position [72, 0]
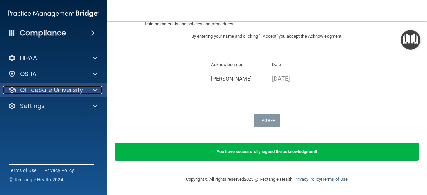
click at [57, 92] on p "OfficeSafe University" at bounding box center [51, 90] width 63 height 8
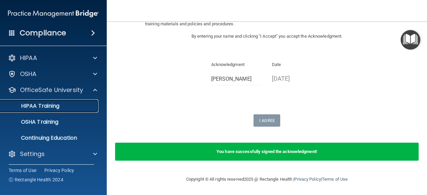
click at [66, 112] on link "HIPAA Training" at bounding box center [45, 105] width 105 height 13
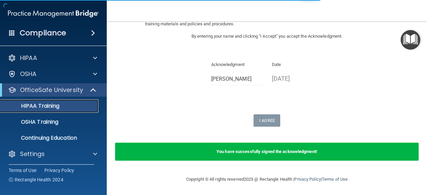
scroll to position [335, 0]
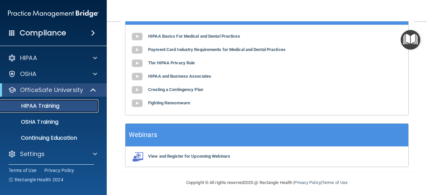
click at [58, 107] on p "HIPAA Training" at bounding box center [31, 106] width 55 height 7
click at [62, 106] on div "HIPAA Training" at bounding box center [49, 106] width 91 height 7
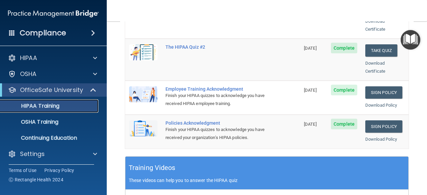
scroll to position [135, 0]
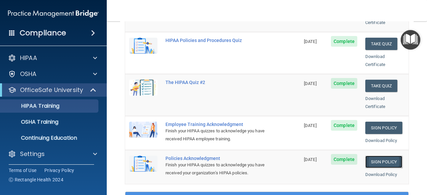
click at [370, 156] on link "Sign Policy" at bounding box center [383, 162] width 37 height 12
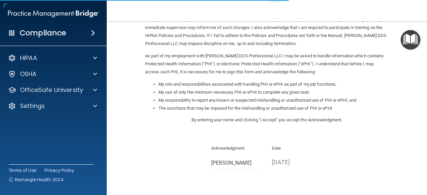
scroll to position [110, 0]
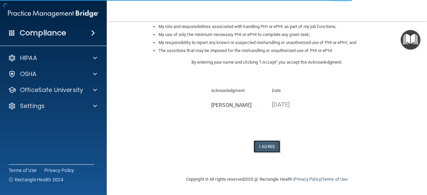
click at [253, 143] on button "I Agree" at bounding box center [266, 146] width 27 height 12
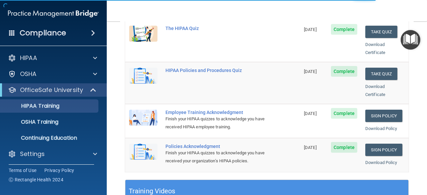
scroll to position [167, 0]
